Goal: Answer question/provide support: Share knowledge or assist other users

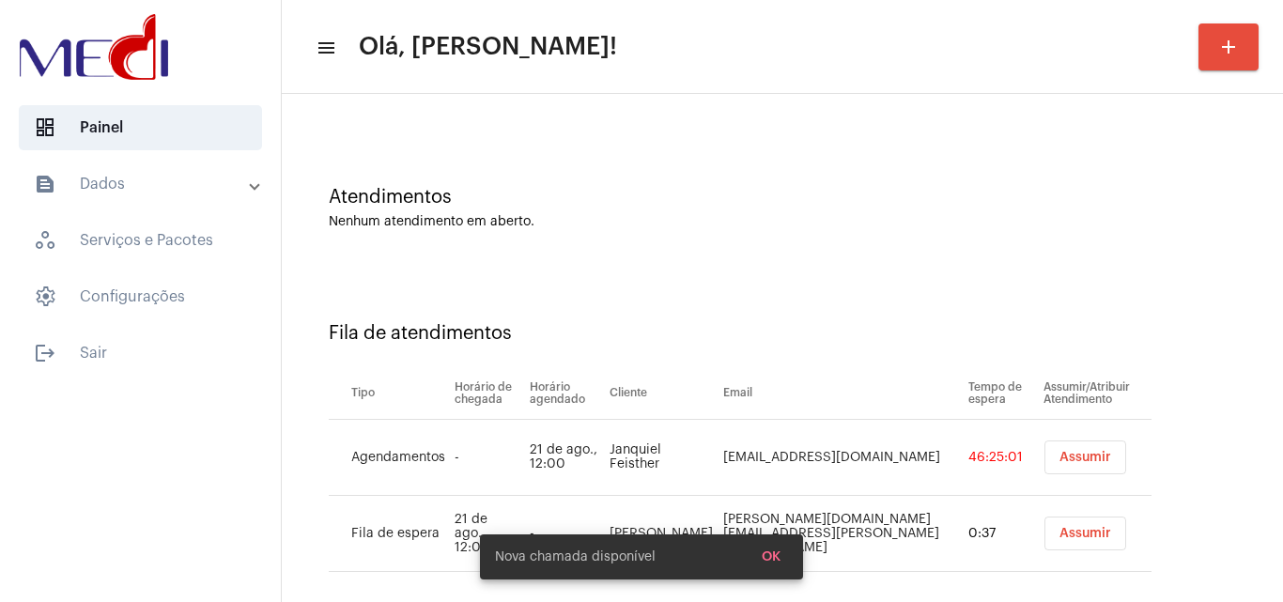
scroll to position [101, 0]
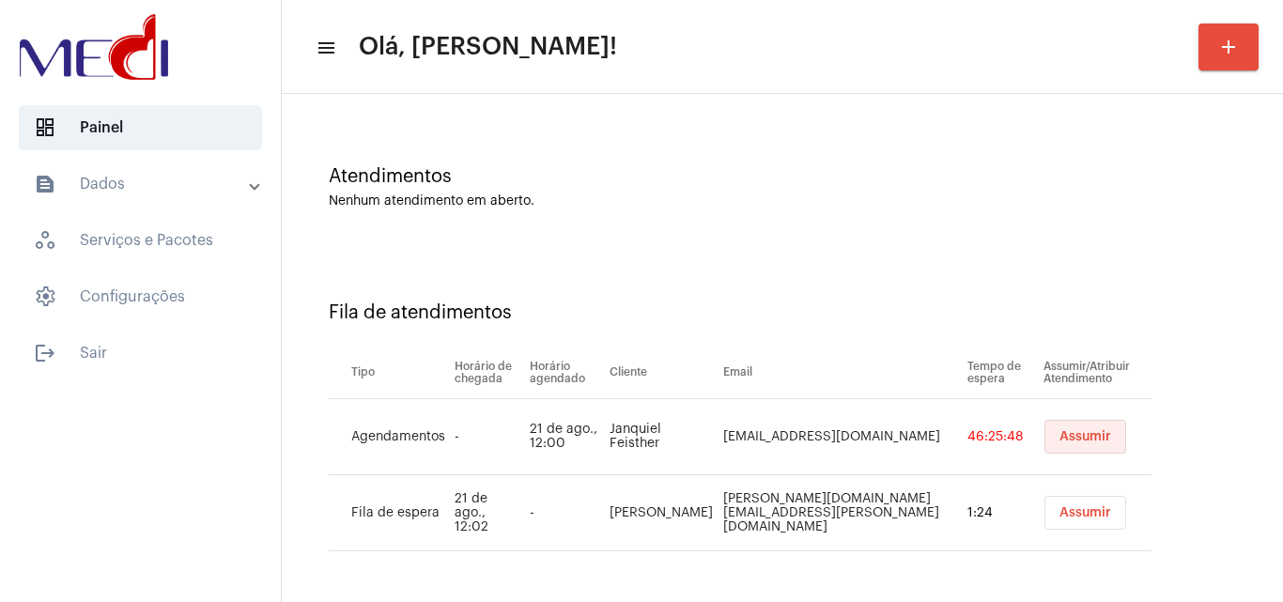
click at [1059, 437] on span "Assumir" at bounding box center [1085, 436] width 52 height 13
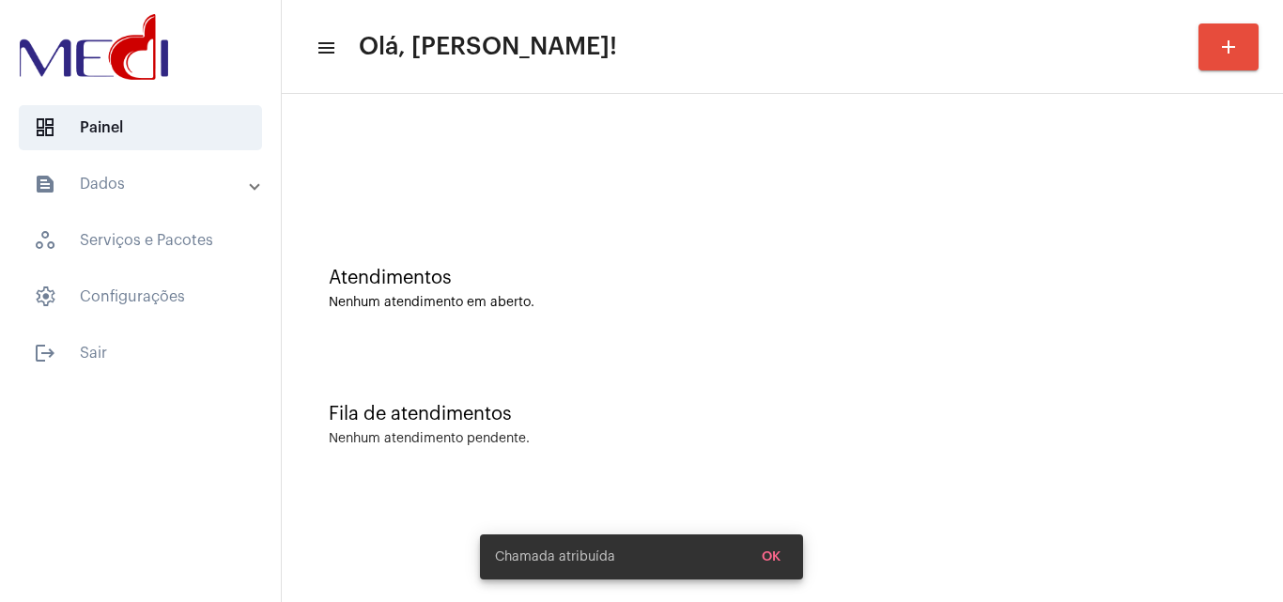
scroll to position [0, 0]
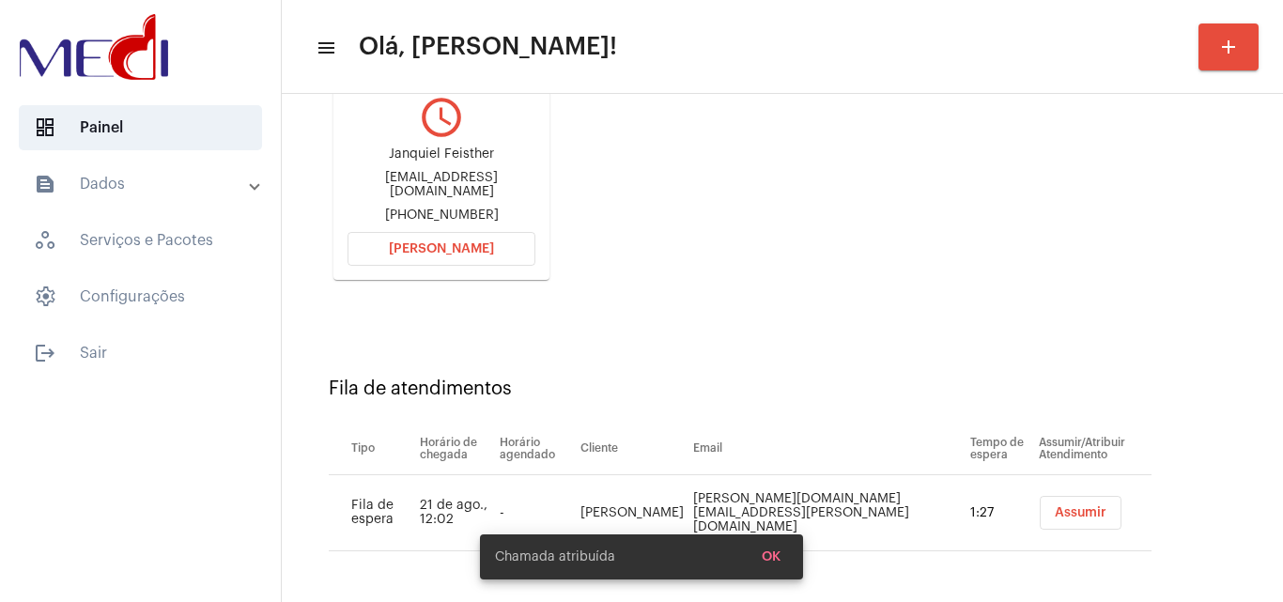
click at [1055, 511] on span "Assumir" at bounding box center [1081, 512] width 52 height 13
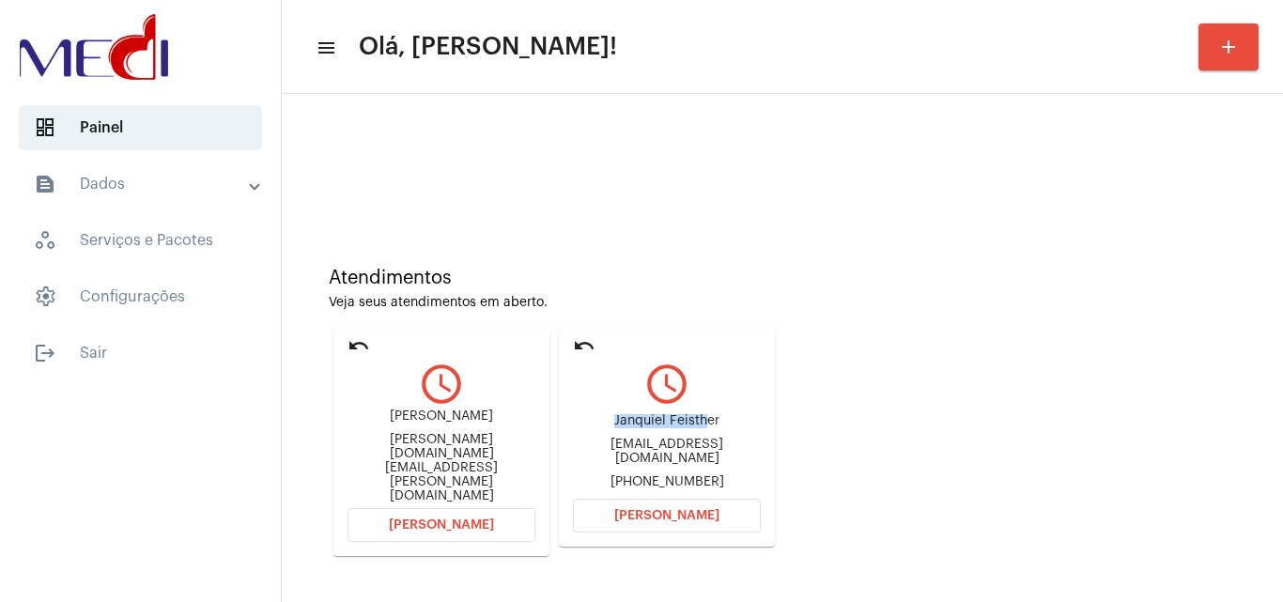
drag, startPoint x: 606, startPoint y: 434, endPoint x: 707, endPoint y: 437, distance: 101.5
click at [707, 437] on div "Janquiel Feisther janquiel.feisther@gmail.com +5549999255766" at bounding box center [667, 452] width 188 height 85
copy div "Janquiel Feisth"
click at [689, 520] on span "Abrir Chamada" at bounding box center [666, 515] width 105 height 13
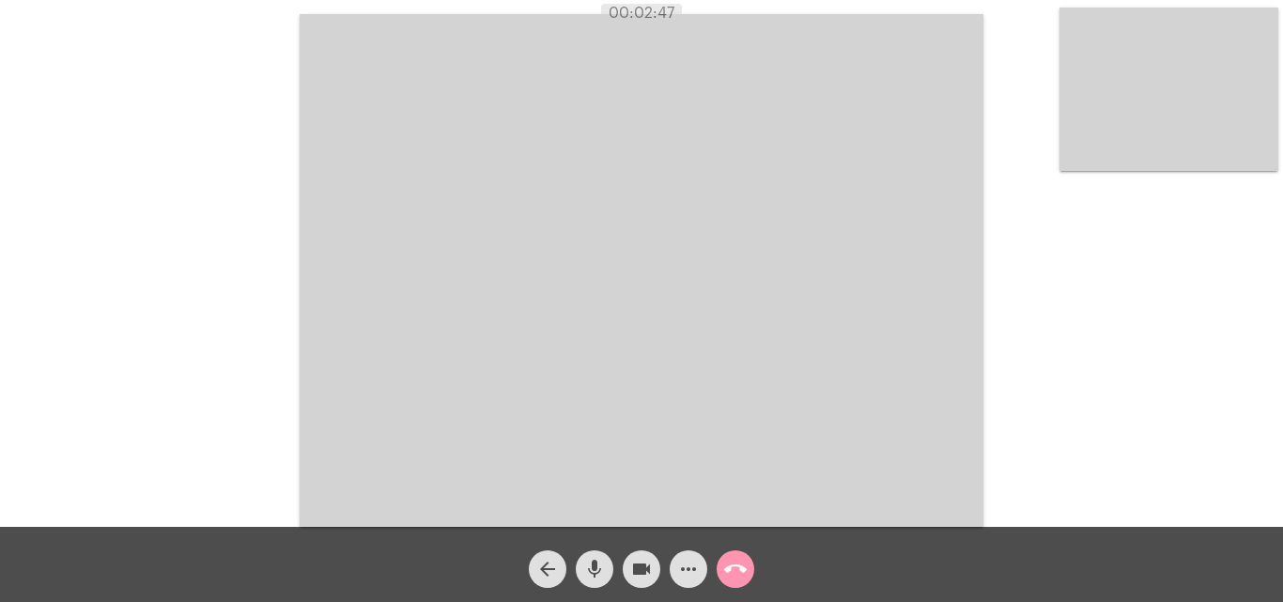
click at [734, 572] on mat-icon "call_end" at bounding box center [735, 569] width 23 height 23
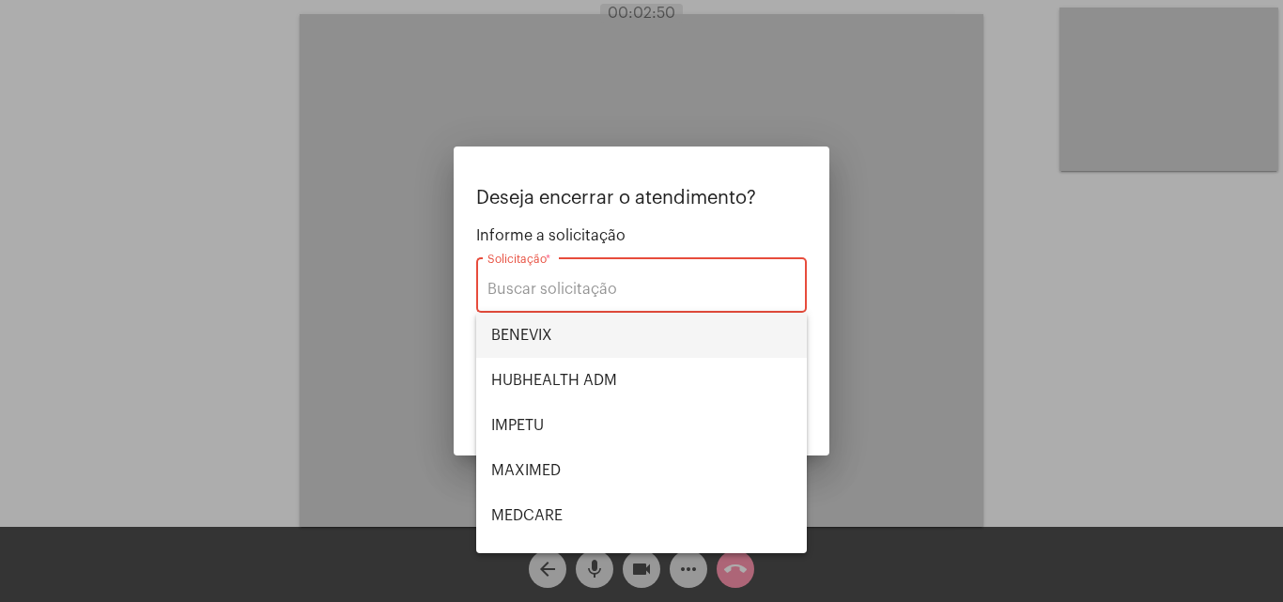
drag, startPoint x: 555, startPoint y: 340, endPoint x: 598, endPoint y: 390, distance: 65.9
click at [556, 340] on span "BENEVIX" at bounding box center [641, 335] width 301 height 45
type input "BENEVIX"
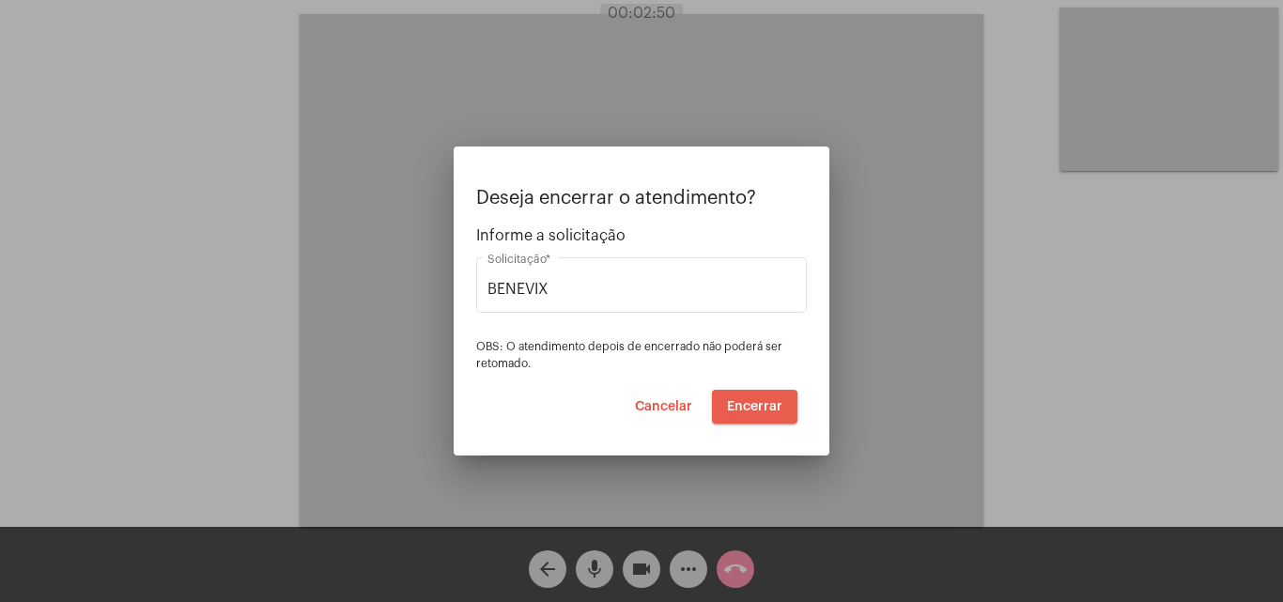
click at [745, 406] on span "Encerrar" at bounding box center [754, 406] width 55 height 13
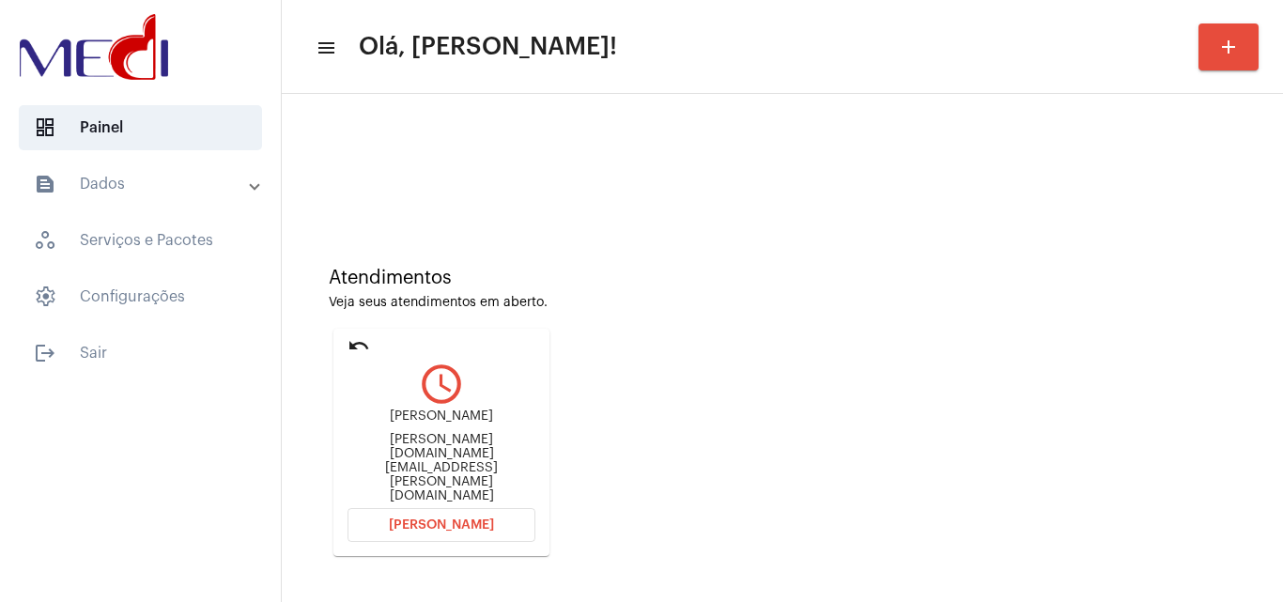
drag, startPoint x: 377, startPoint y: 439, endPoint x: 475, endPoint y: 435, distance: 98.7
click at [475, 424] on div "Sabrina Medeiros" at bounding box center [442, 417] width 188 height 14
copy div "Sabrina Medei"
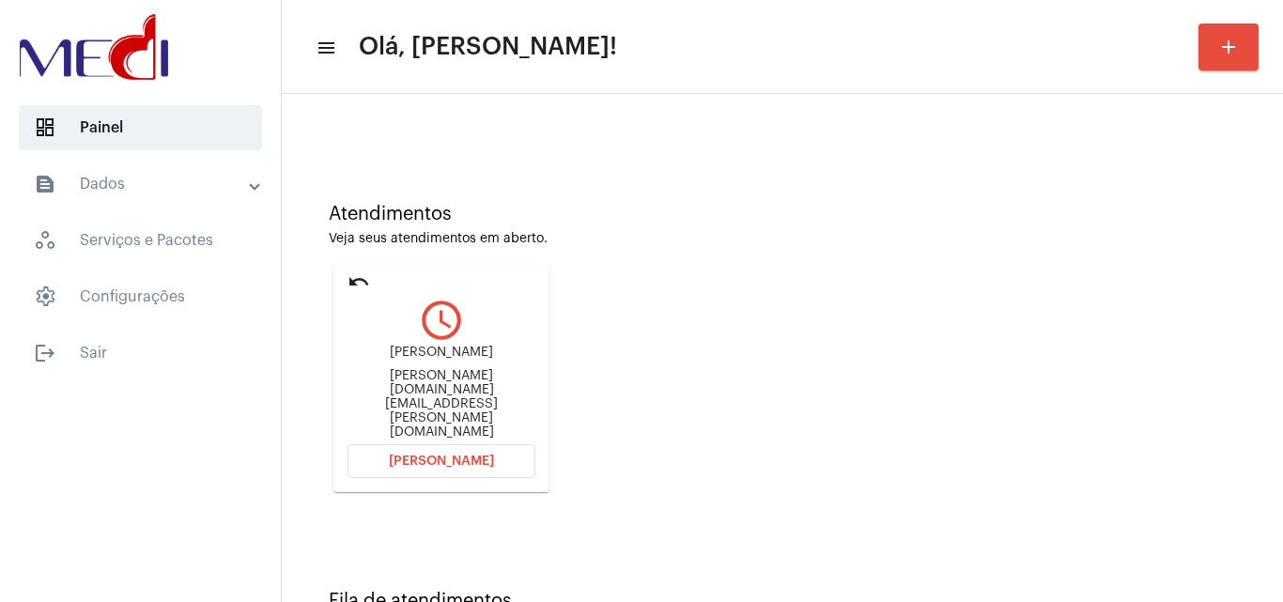
scroll to position [132, 0]
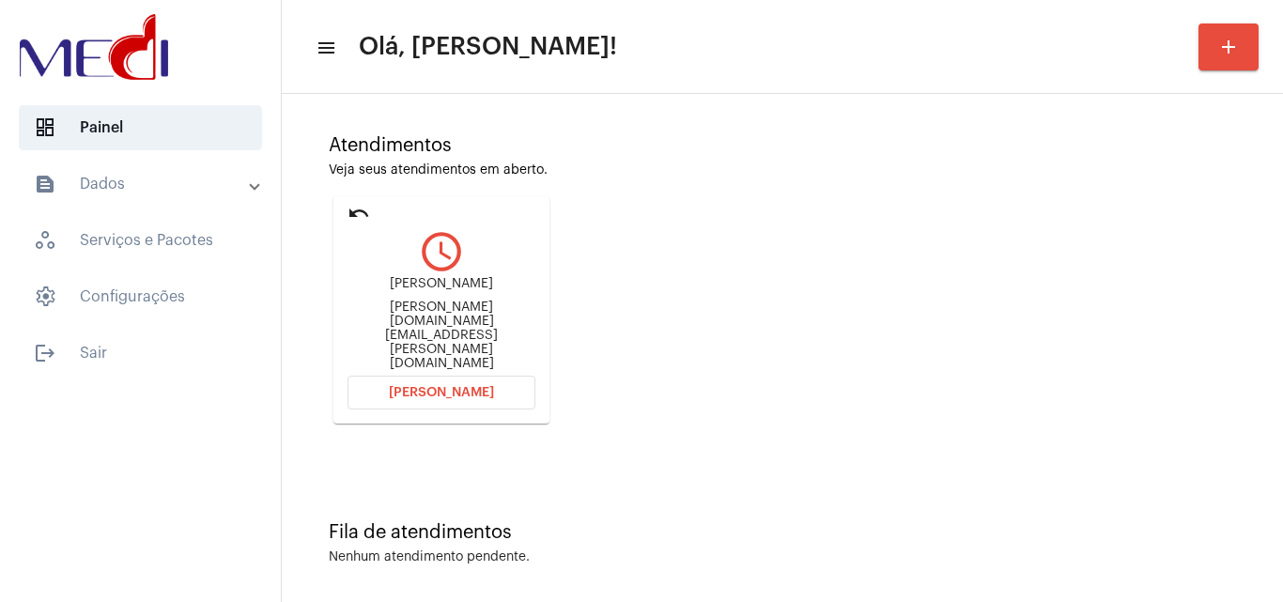
click at [490, 379] on button "Abrir Chamada" at bounding box center [442, 393] width 188 height 34
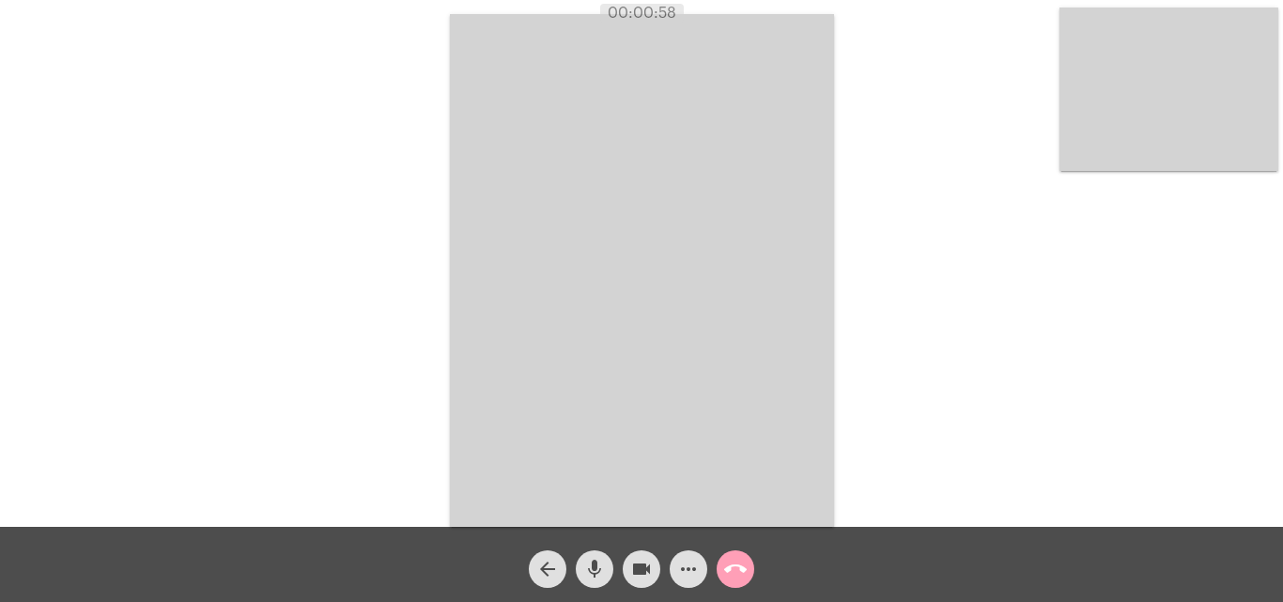
click at [734, 570] on mat-icon "call_end" at bounding box center [735, 569] width 23 height 23
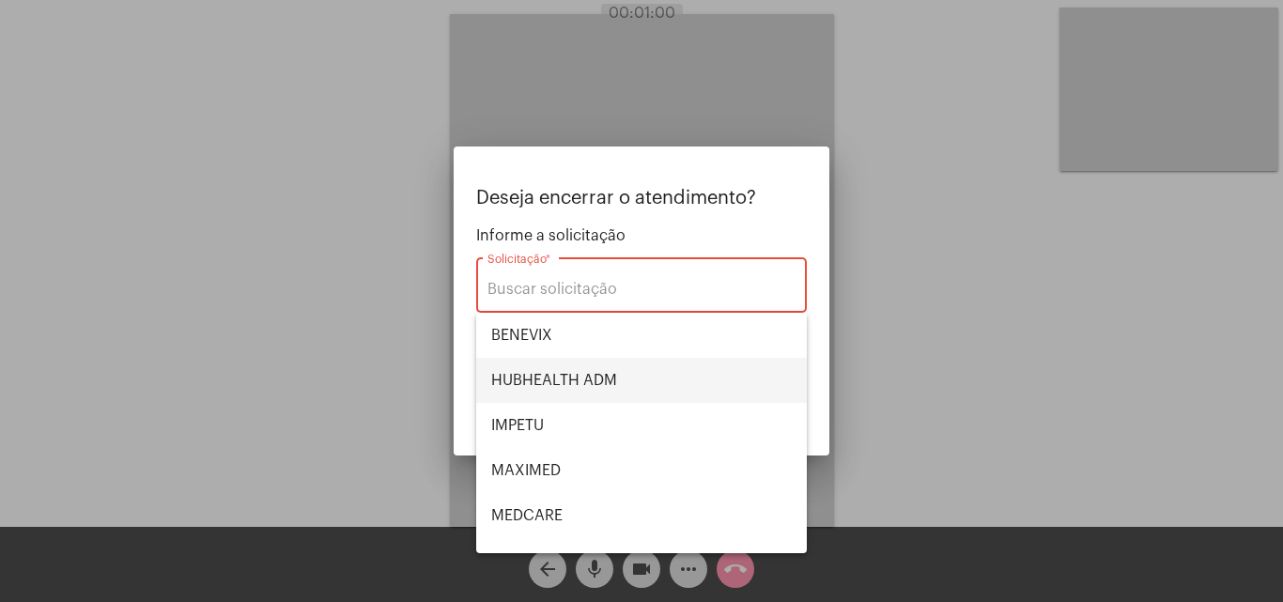
drag, startPoint x: 629, startPoint y: 375, endPoint x: 678, endPoint y: 402, distance: 55.9
click at [631, 375] on span "HUBHEALTH ADM" at bounding box center [641, 380] width 301 height 45
type input "HUBHEALTH ADM"
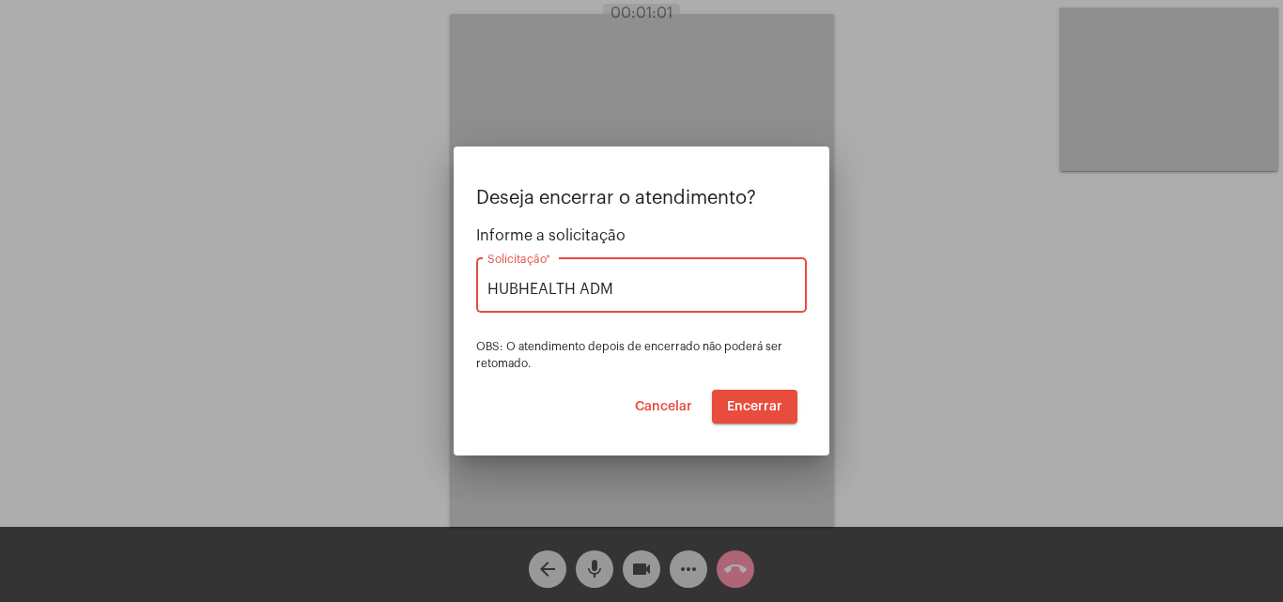
click at [738, 406] on span "Encerrar" at bounding box center [754, 406] width 55 height 13
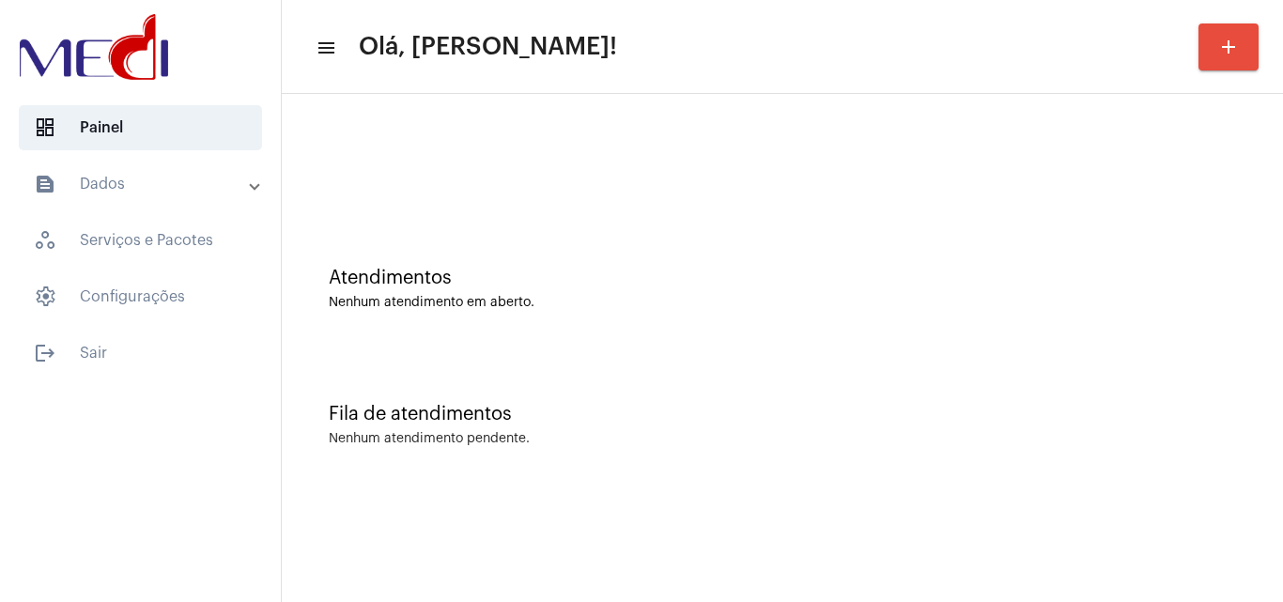
click at [496, 284] on div "Atendimentos" at bounding box center [782, 278] width 907 height 21
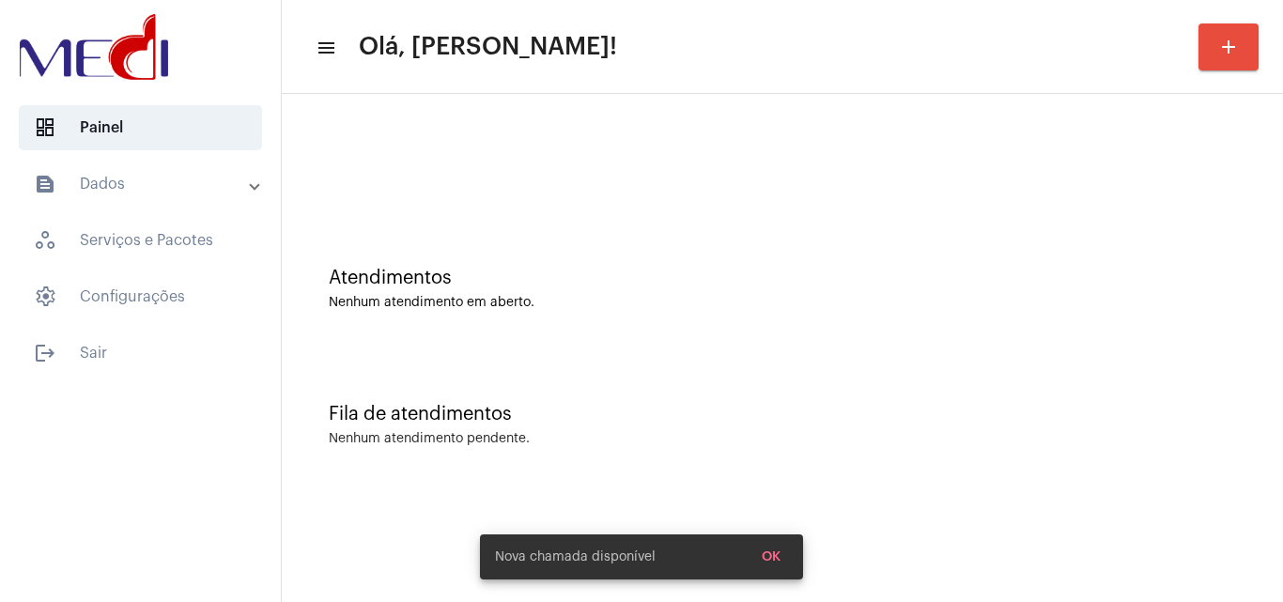
click at [795, 379] on div "Fila de atendimentos Nenhum atendimento pendente." at bounding box center [782, 416] width 982 height 136
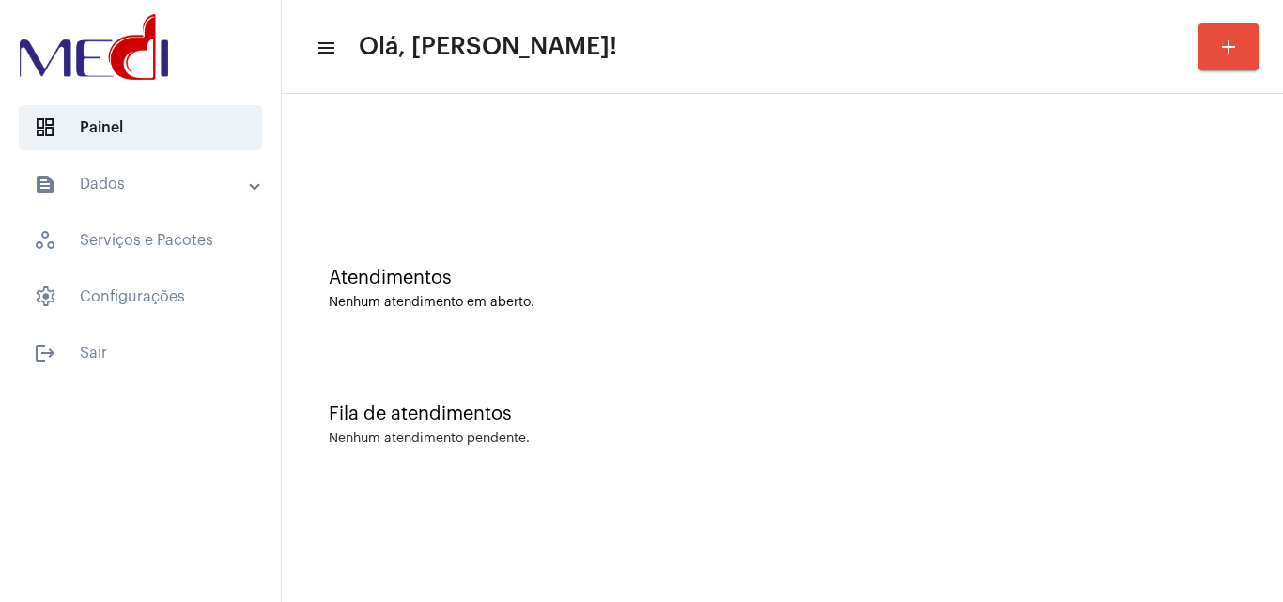
click at [515, 329] on div "Atendimentos Nenhum atendimento em aberto." at bounding box center [782, 279] width 982 height 136
click at [509, 388] on div "Fila de atendimentos Nenhum atendimento pendente." at bounding box center [782, 416] width 982 height 136
click at [1190, 549] on mat-sidenav-content "menu Olá, [PERSON_NAME]! add Atendimentos Nenhum atendimento em aberto. Fila de…" at bounding box center [782, 301] width 1001 height 602
